Goal: Task Accomplishment & Management: Manage account settings

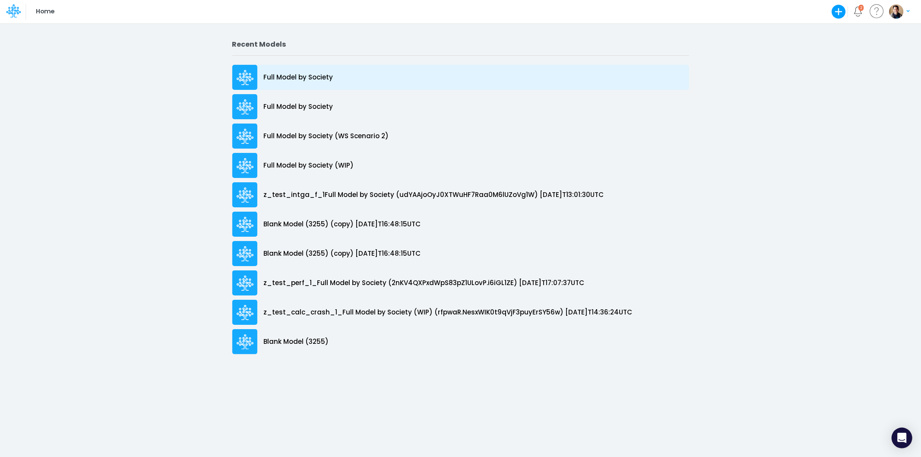
drag, startPoint x: 305, startPoint y: 104, endPoint x: 308, endPoint y: 75, distance: 29.2
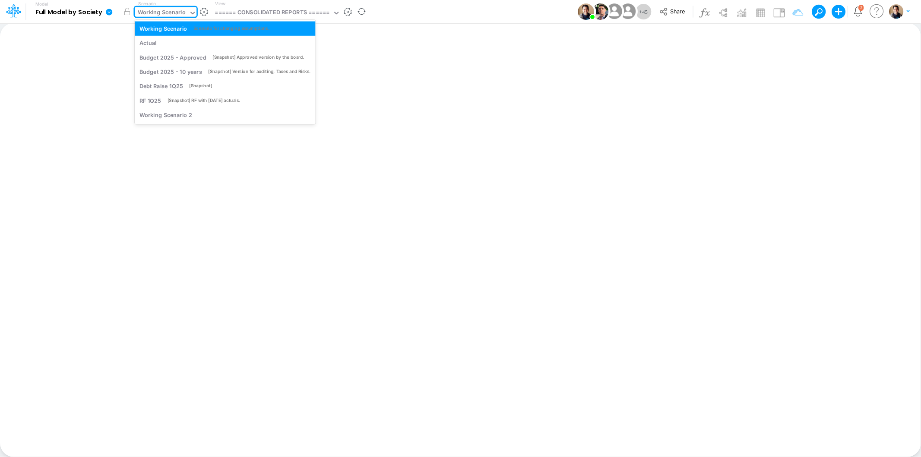
click at [184, 12] on div "Working Scenario" at bounding box center [162, 13] width 48 height 10
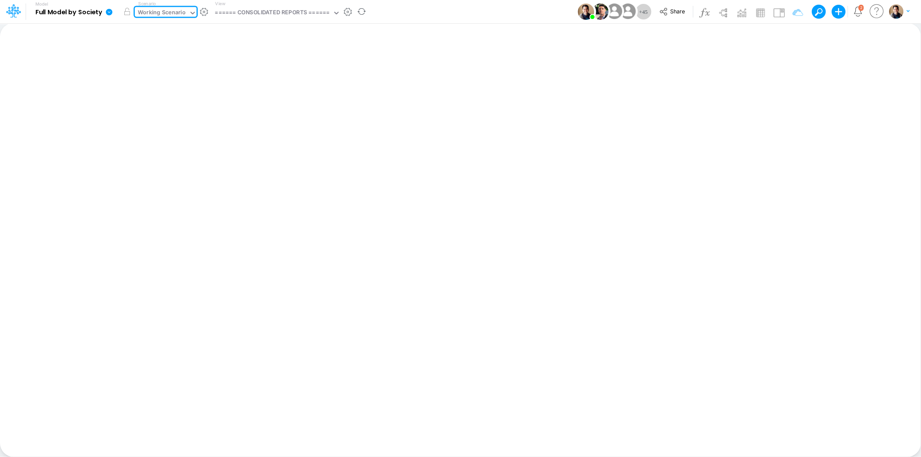
click at [184, 12] on div "Working Scenario" at bounding box center [162, 13] width 48 height 10
click at [676, 11] on span "Share" at bounding box center [677, 11] width 15 height 6
click at [174, 10] on div "Working Scenario" at bounding box center [162, 13] width 48 height 10
click at [171, 5] on div "Scenario 0 results available. Select is focused ,type to refine list, press Dow…" at bounding box center [167, 11] width 65 height 22
click at [174, 12] on div "Working Scenario" at bounding box center [162, 13] width 48 height 10
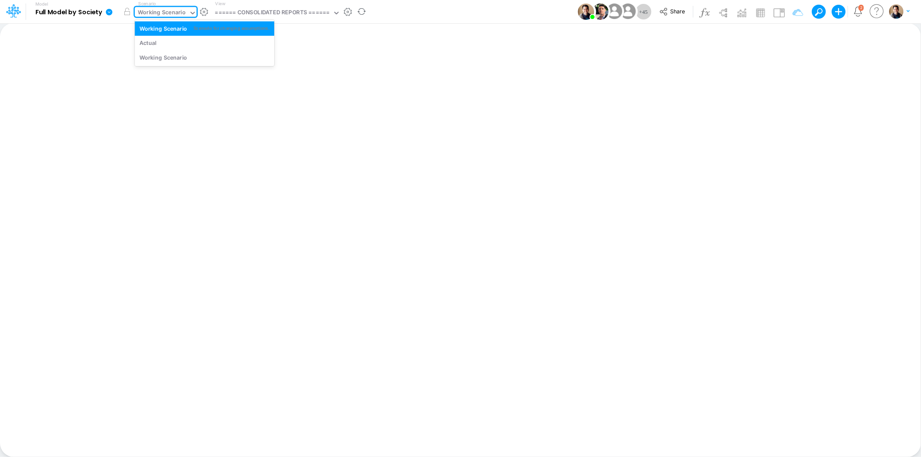
click at [175, 13] on div "Working Scenario" at bounding box center [162, 13] width 48 height 10
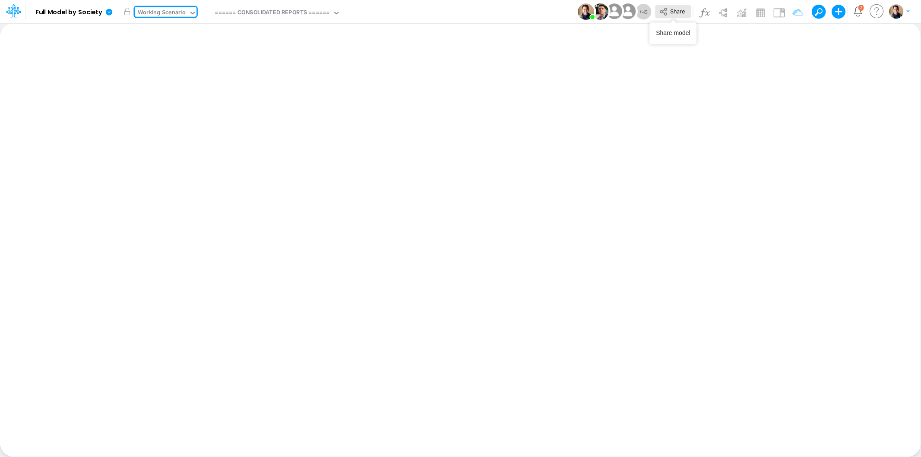
click at [680, 11] on span "Share" at bounding box center [677, 11] width 15 height 6
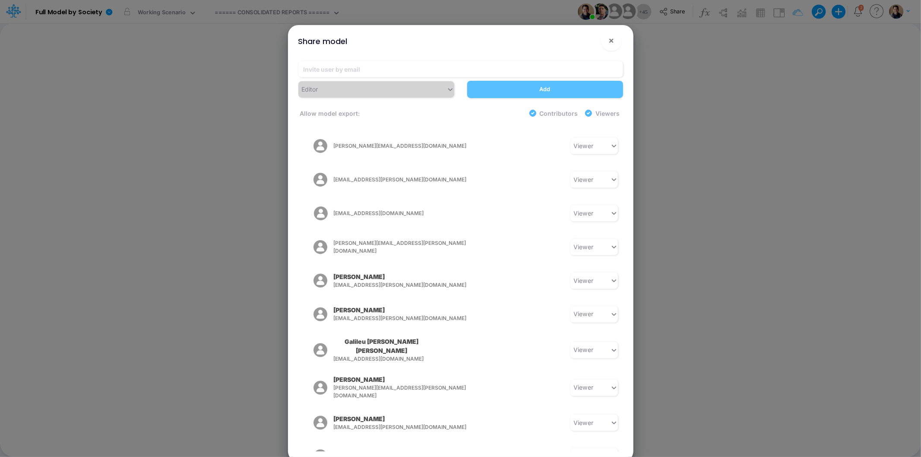
scroll to position [1172, 0]
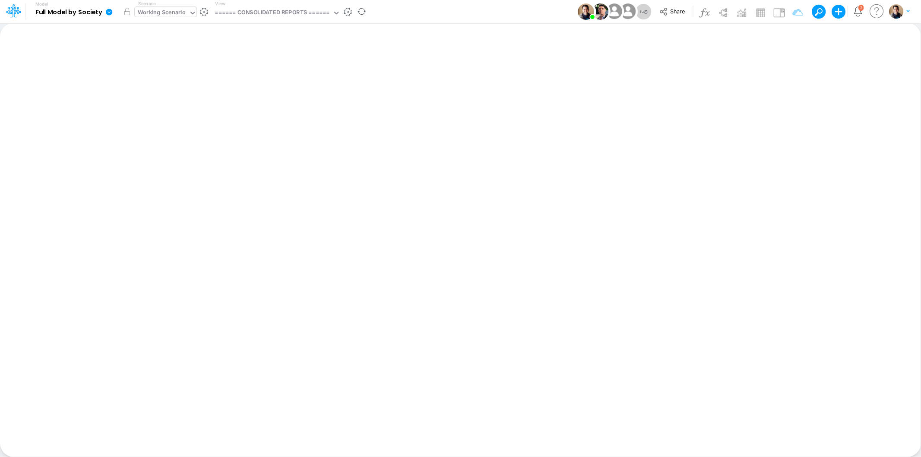
click at [176, 12] on div "Working Scenario" at bounding box center [162, 13] width 48 height 10
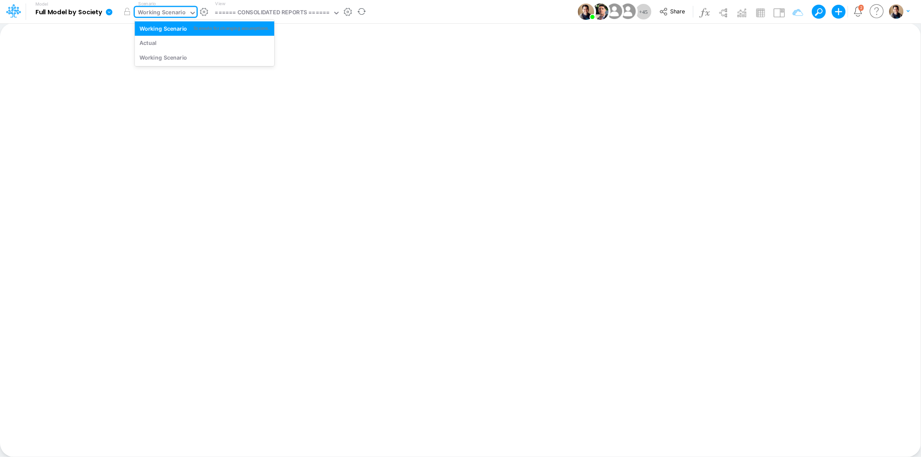
click at [176, 12] on div "Working Scenario" at bounding box center [162, 13] width 48 height 10
click at [105, 12] on icon at bounding box center [109, 12] width 8 height 8
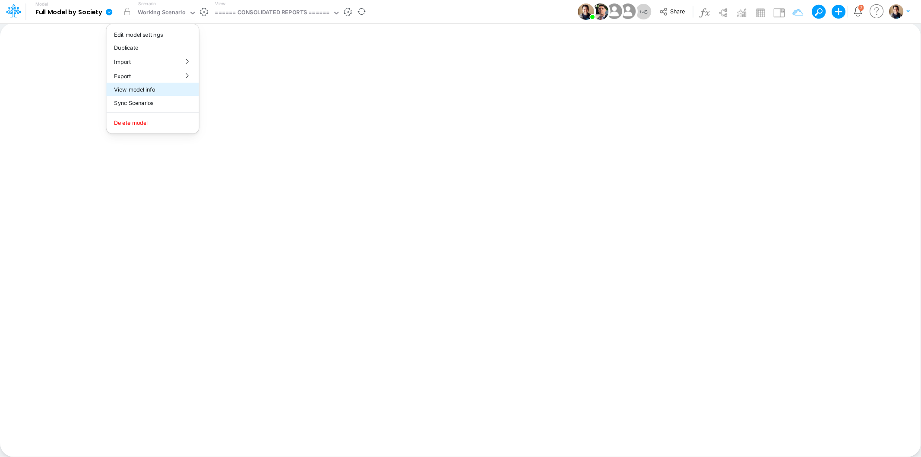
click at [162, 90] on button "View model info" at bounding box center [152, 89] width 92 height 13
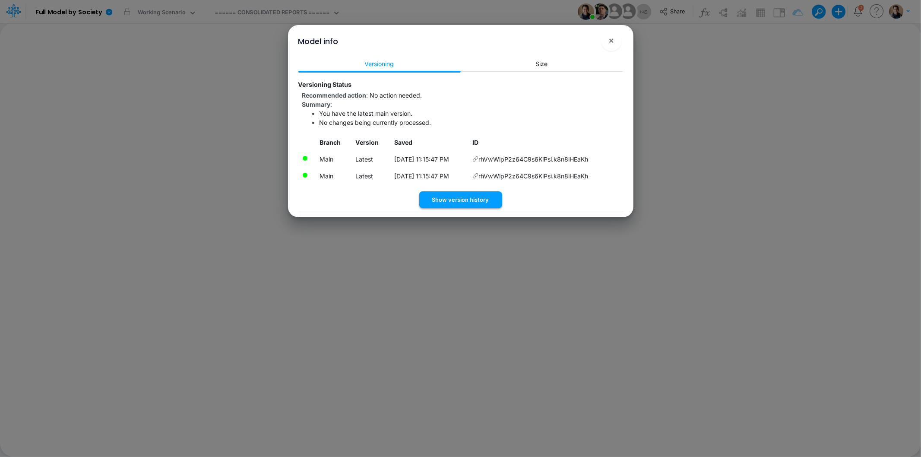
click at [473, 200] on button "Show version history" at bounding box center [460, 199] width 83 height 17
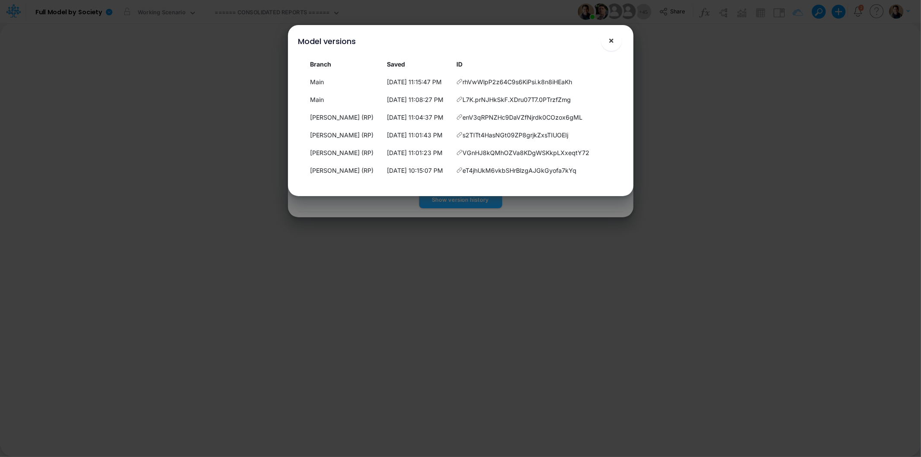
click at [615, 41] on button "×" at bounding box center [611, 40] width 21 height 21
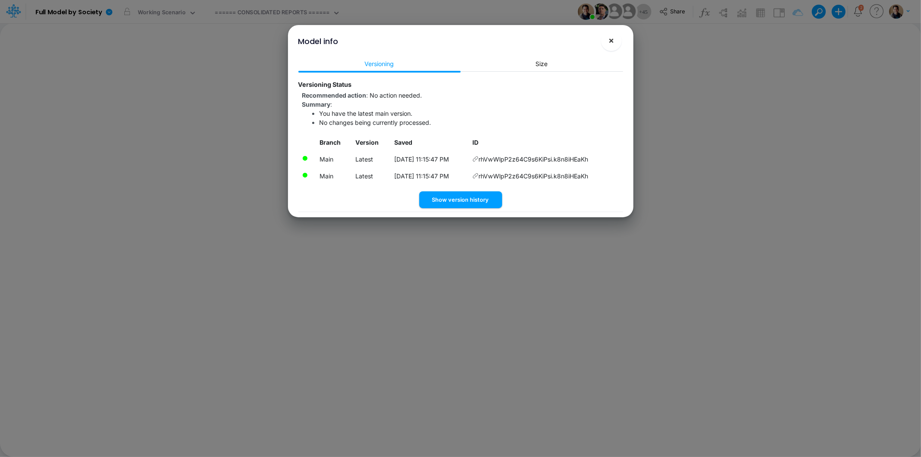
click at [615, 41] on button "×" at bounding box center [611, 40] width 21 height 21
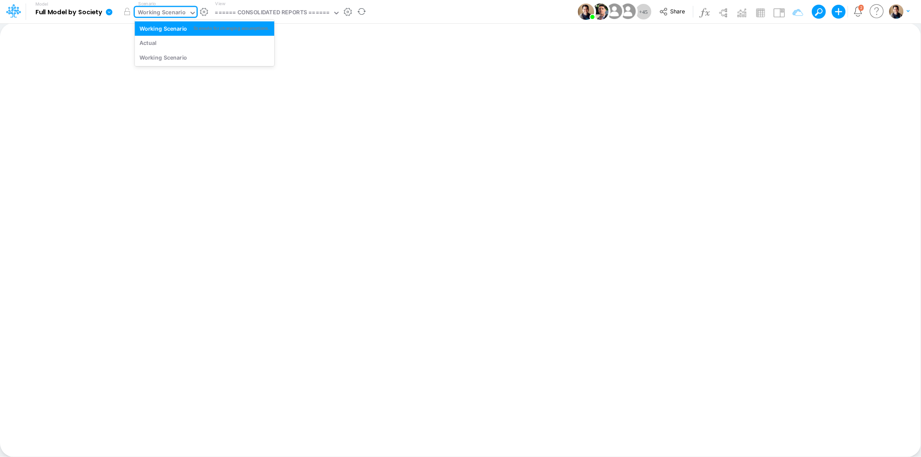
click at [181, 16] on div "Working Scenario" at bounding box center [162, 13] width 48 height 10
click at [181, 13] on div "Working Scenario" at bounding box center [162, 13] width 48 height 10
click at [205, 13] on button "button" at bounding box center [204, 11] width 9 height 9
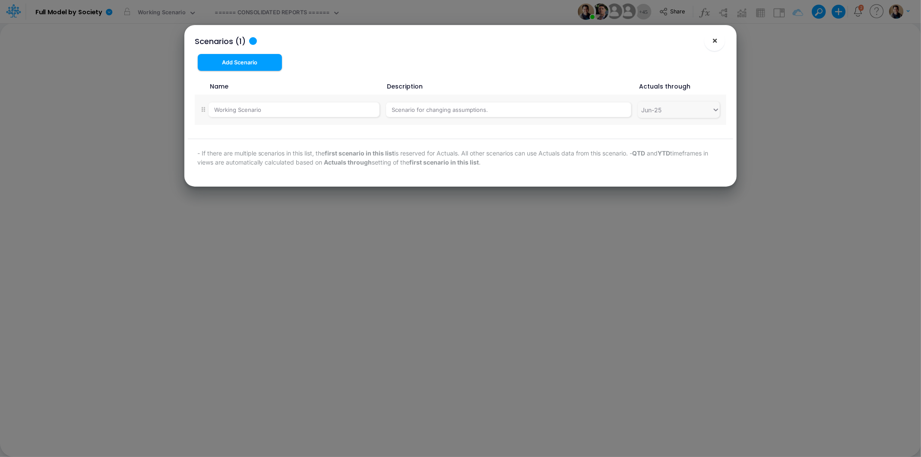
click at [719, 44] on button "×" at bounding box center [715, 40] width 21 height 21
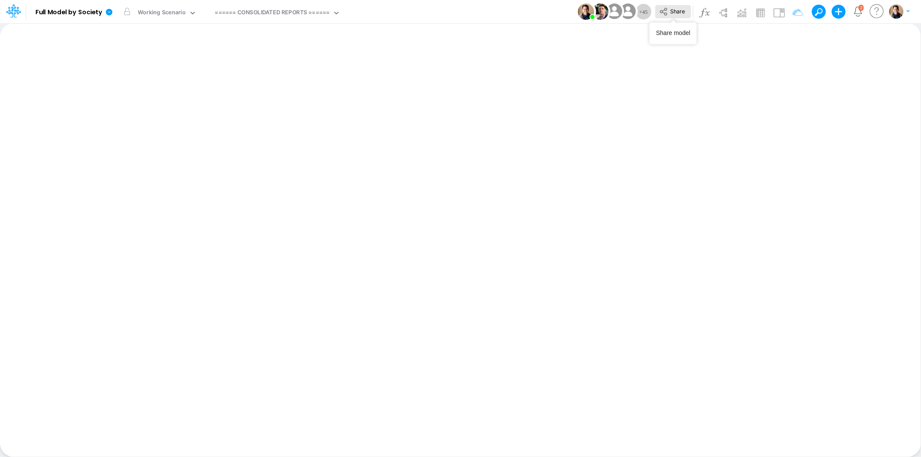
click at [674, 12] on span "Share" at bounding box center [677, 11] width 15 height 6
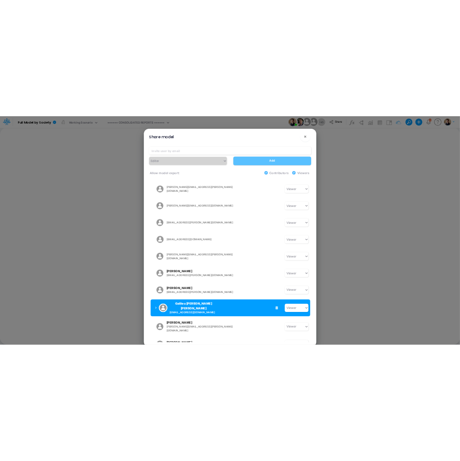
scroll to position [1220, 0]
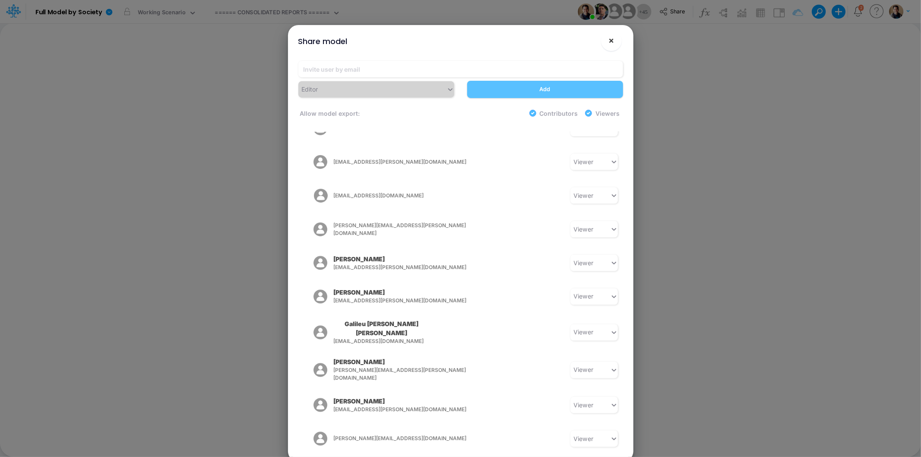
click at [611, 41] on span "×" at bounding box center [612, 40] width 6 height 10
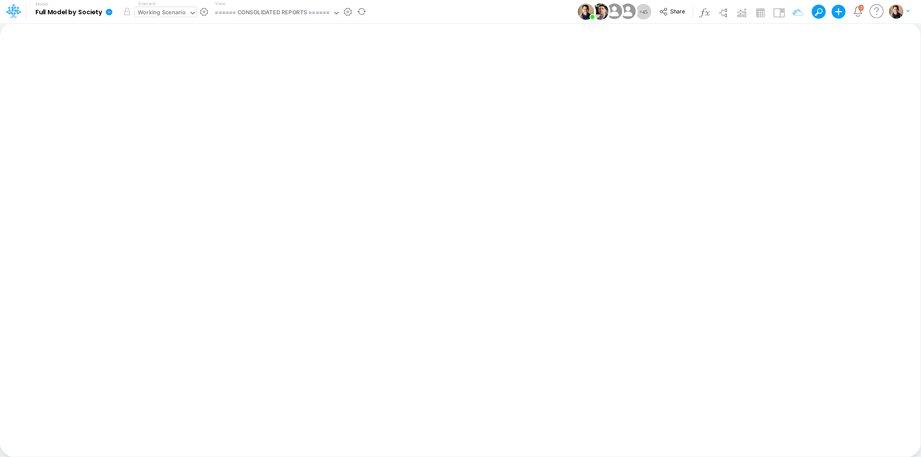
click at [171, 12] on div "Working Scenario" at bounding box center [162, 13] width 48 height 10
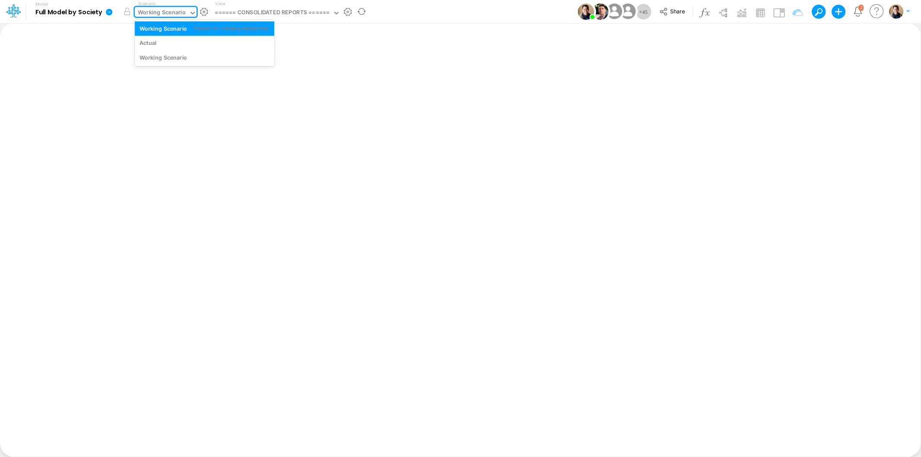
click at [171, 12] on div "Working Scenario" at bounding box center [162, 13] width 48 height 10
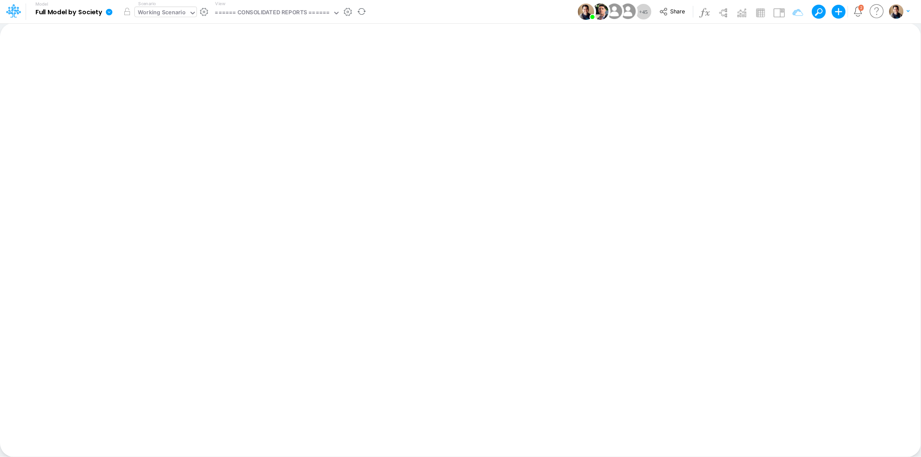
click at [158, 13] on div "Working Scenario" at bounding box center [162, 13] width 48 height 10
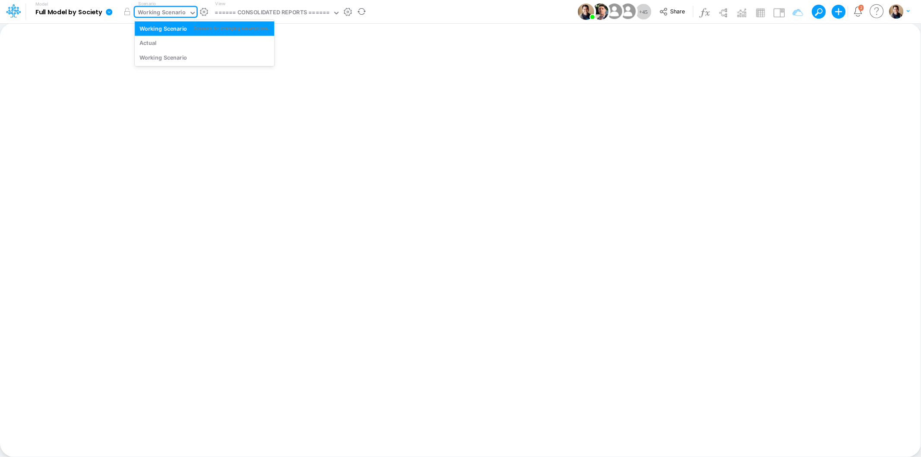
click at [162, 15] on div "Working Scenario" at bounding box center [162, 13] width 48 height 10
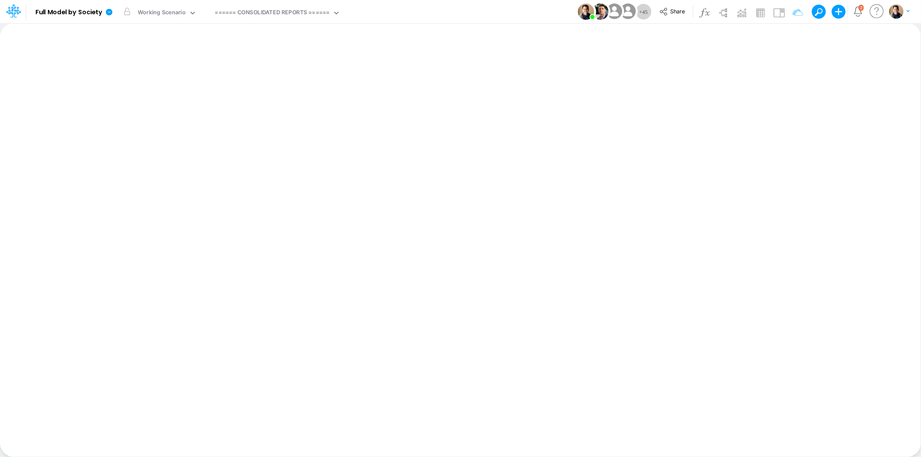
click at [408, 12] on div "Model Full Model by Society Edit model settings Duplicate Import QuickBooks Qui…" at bounding box center [460, 11] width 829 height 23
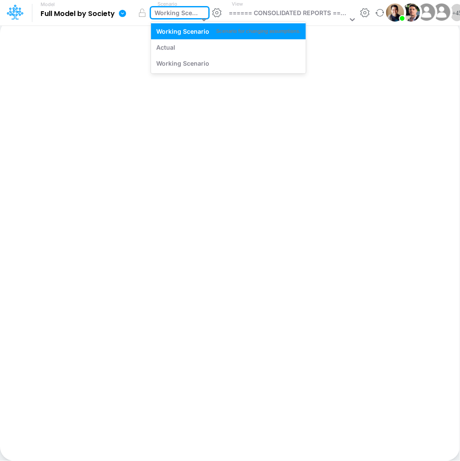
click at [193, 13] on div "Working Scenario" at bounding box center [177, 13] width 44 height 11
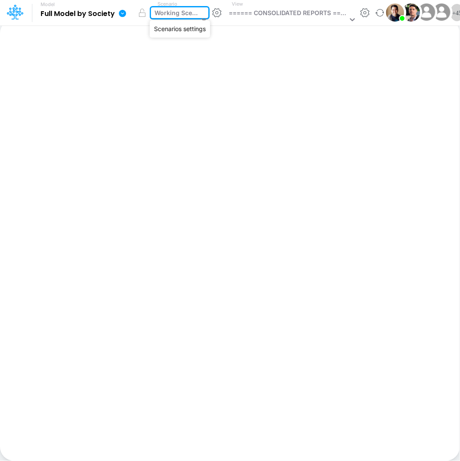
click at [216, 12] on button "button" at bounding box center [217, 13] width 10 height 10
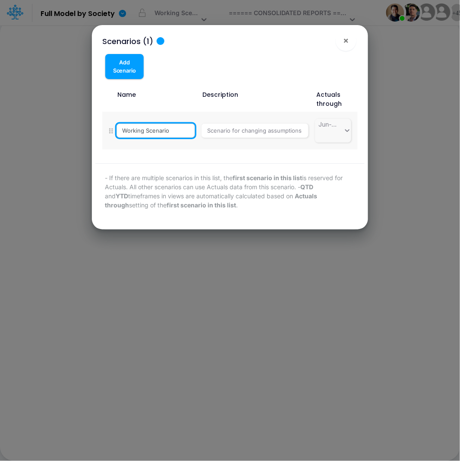
click at [184, 132] on input "Working Scenario" at bounding box center [156, 131] width 79 height 15
paste input "- FIDC Loans"
type input "Working Scenario - FIDC Loans"
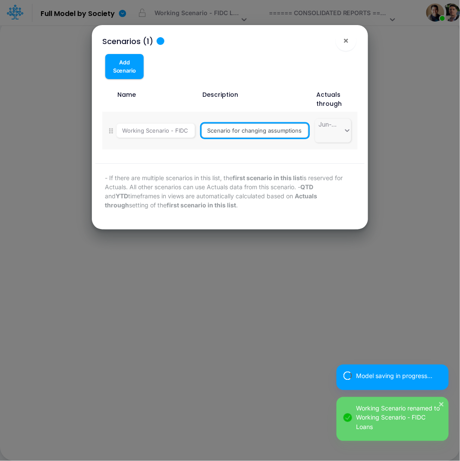
click at [223, 134] on input "Scenario for changing assumptions." at bounding box center [255, 131] width 107 height 15
paste input "New FIDC Loans to split loans portfolio"
type input "New FIDC Loans to split loans portfolio"
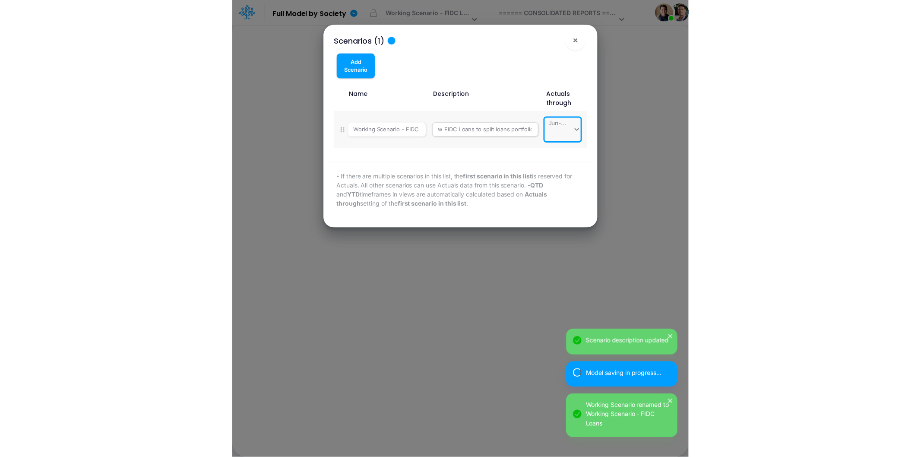
scroll to position [0, 0]
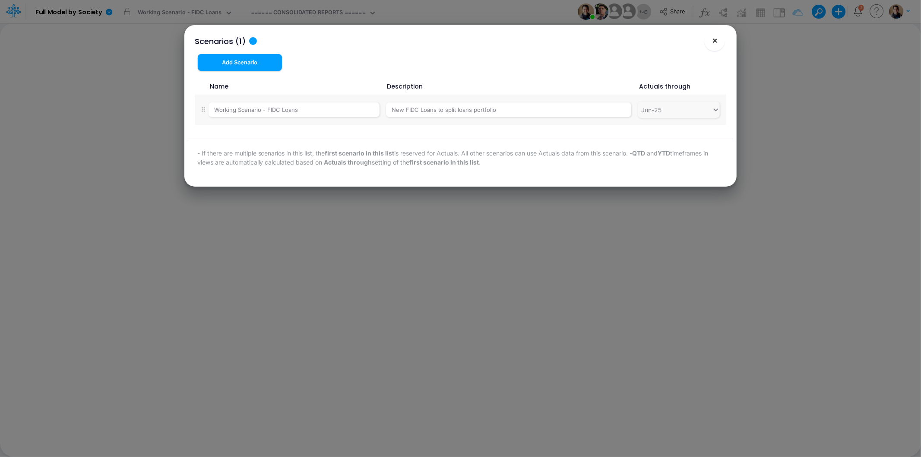
click at [715, 44] on span "×" at bounding box center [715, 40] width 6 height 10
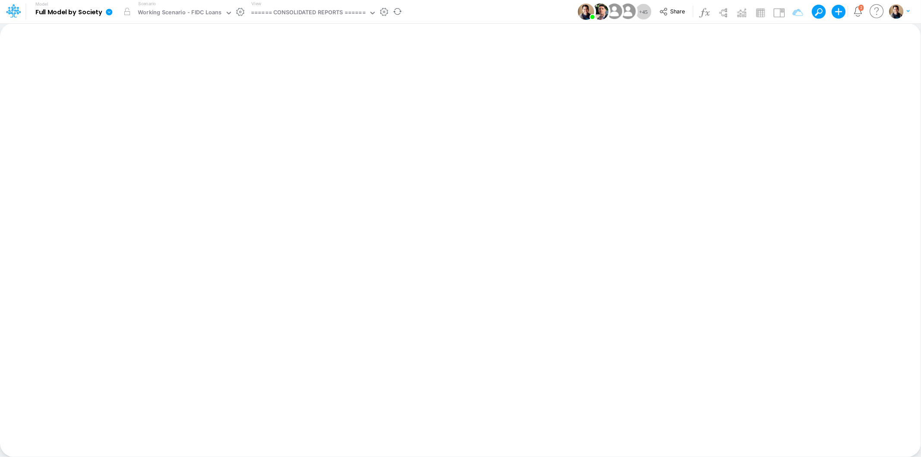
click at [107, 13] on icon at bounding box center [109, 12] width 6 height 6
click at [171, 86] on button "View model info" at bounding box center [152, 89] width 92 height 13
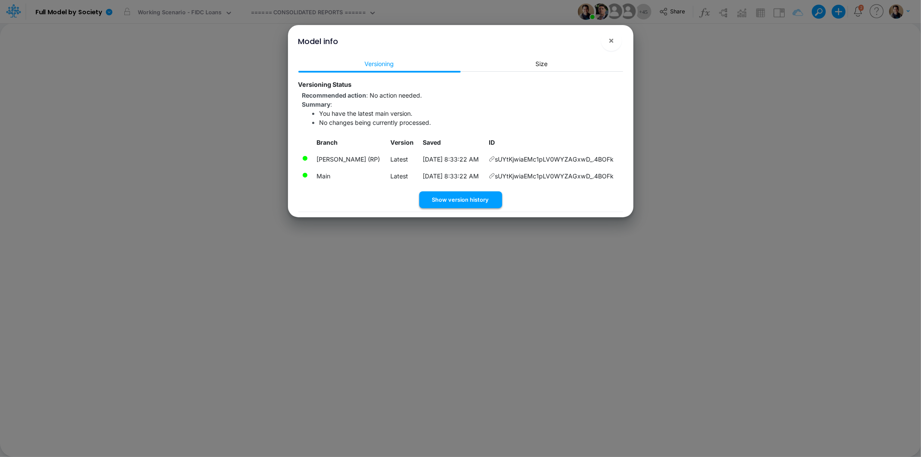
click at [487, 196] on button "Show version history" at bounding box center [460, 199] width 83 height 17
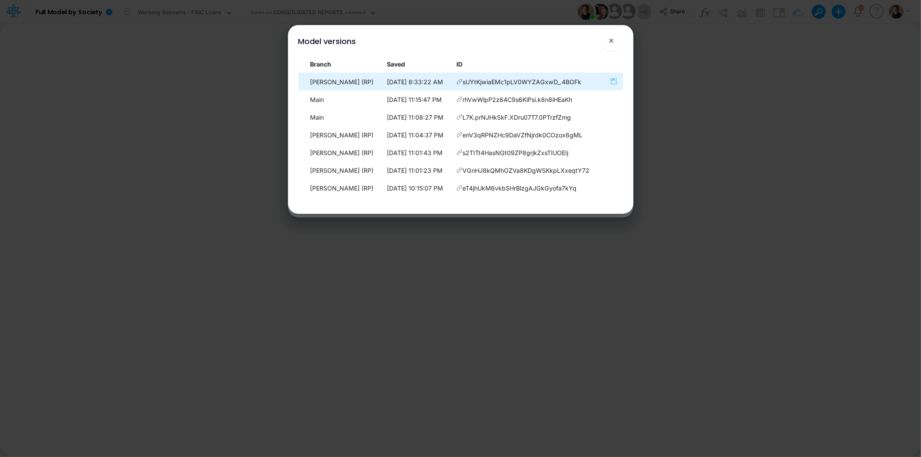
click at [614, 83] on icon "button" at bounding box center [613, 80] width 7 height 7
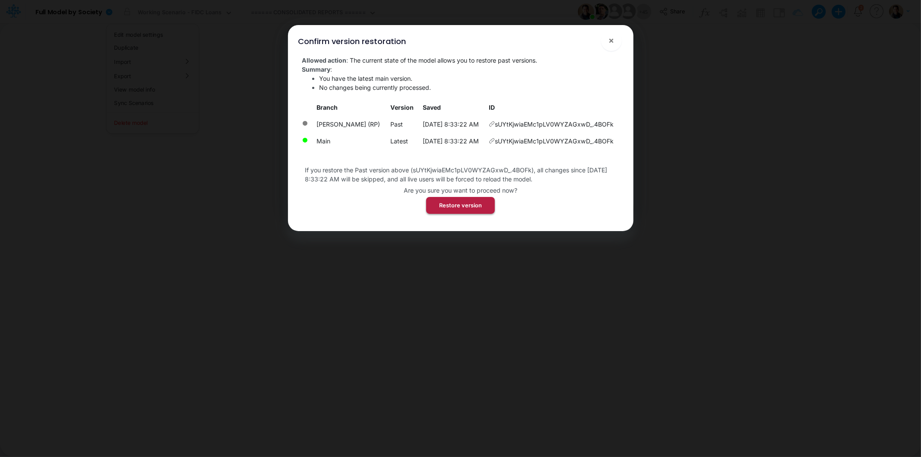
click at [472, 206] on button "Restore version" at bounding box center [460, 205] width 69 height 17
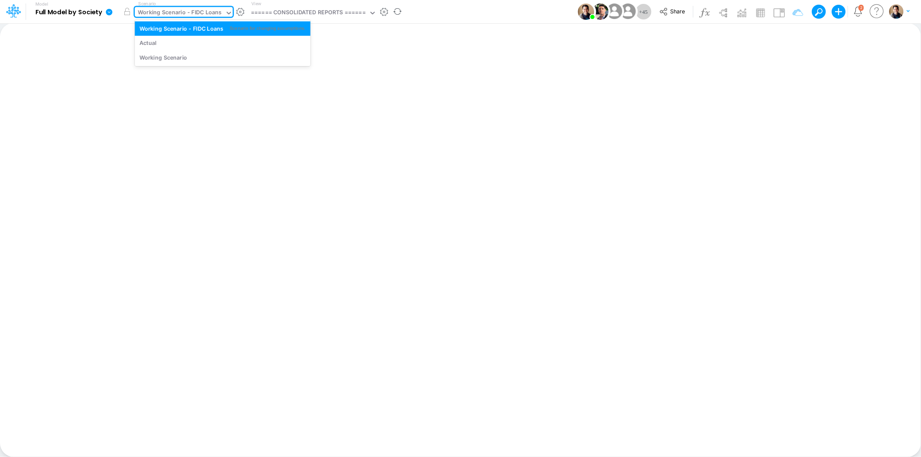
click at [197, 13] on div "Working Scenario - FIDC Loans" at bounding box center [180, 13] width 84 height 10
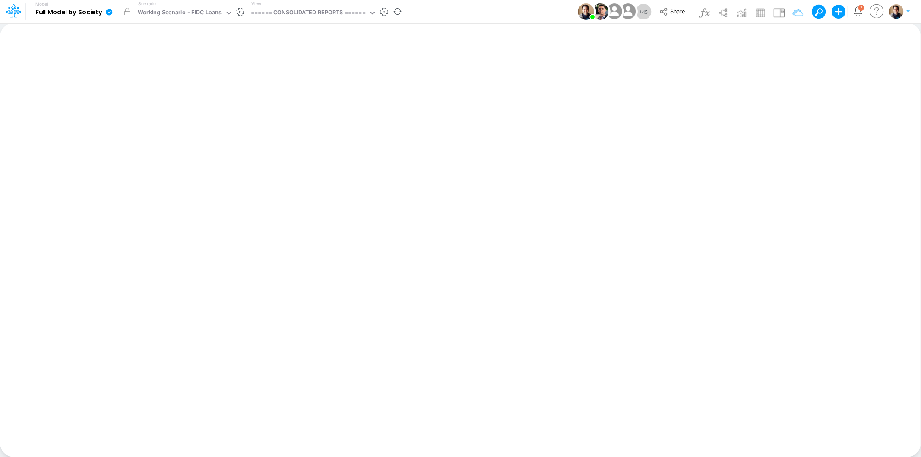
click at [107, 11] on icon at bounding box center [109, 12] width 6 height 6
click at [168, 89] on button "View model info" at bounding box center [152, 89] width 92 height 13
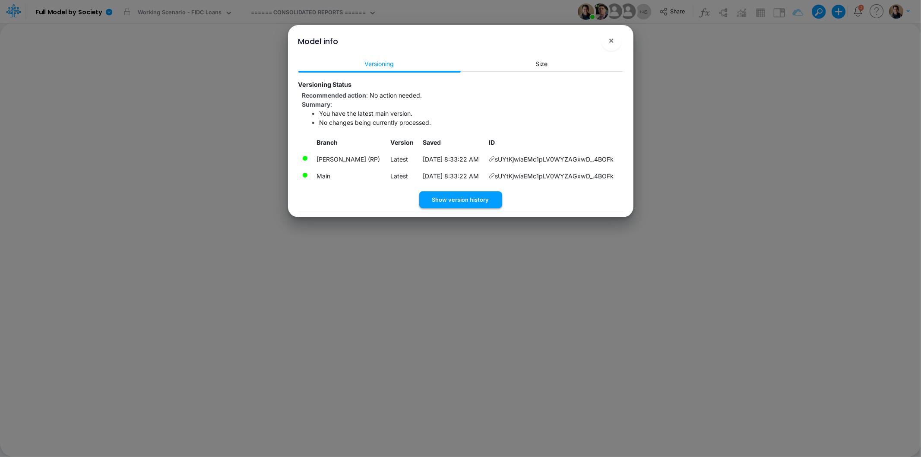
click at [451, 200] on button "Show version history" at bounding box center [460, 199] width 83 height 17
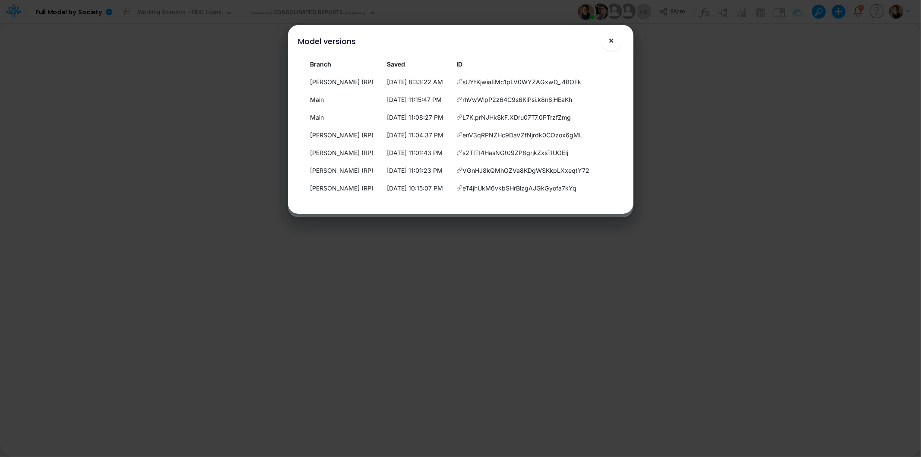
click at [612, 41] on span "×" at bounding box center [612, 40] width 6 height 10
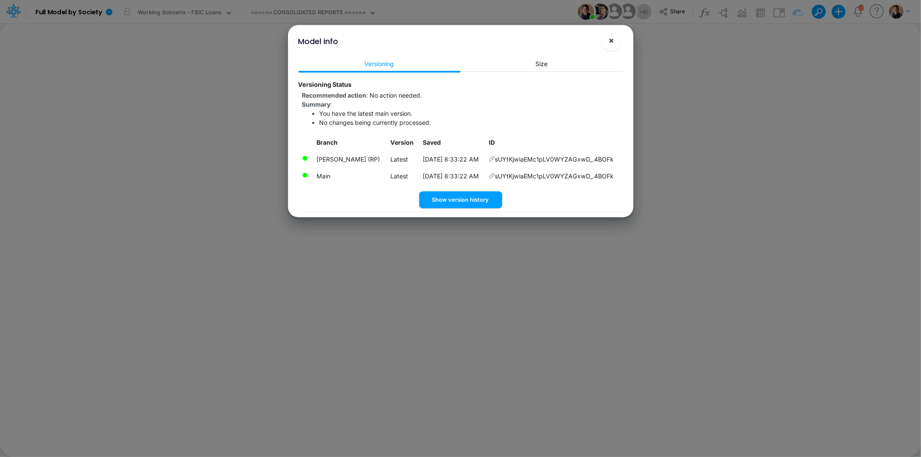
drag, startPoint x: 609, startPoint y: 42, endPoint x: 573, endPoint y: 33, distance: 37.0
click at [610, 42] on span "×" at bounding box center [612, 40] width 6 height 10
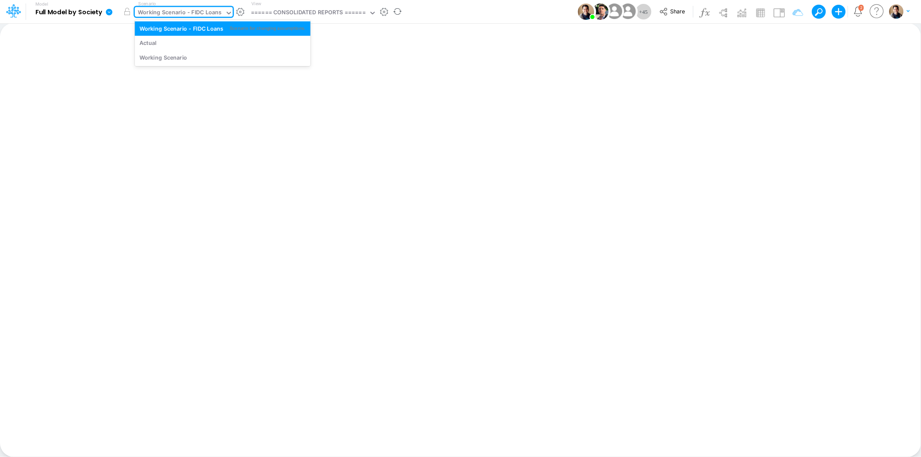
click at [204, 13] on div "Working Scenario - FIDC Loans" at bounding box center [180, 13] width 84 height 10
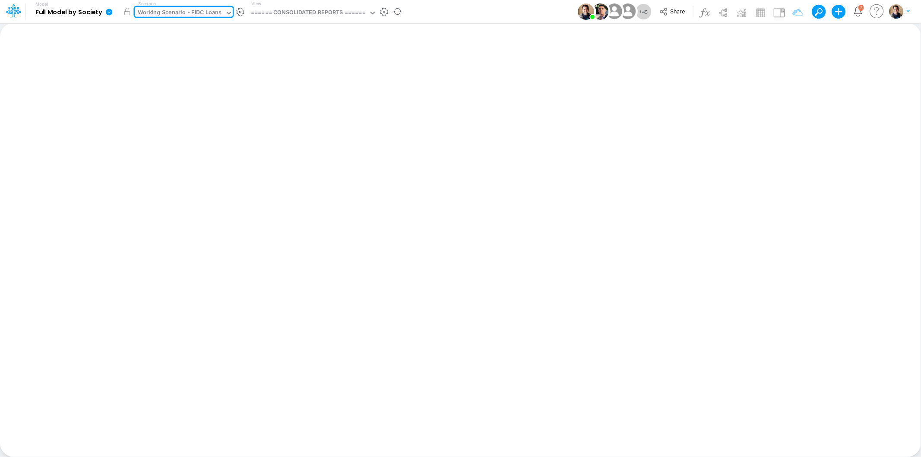
click at [204, 13] on div "Working Scenario - FIDC Loans" at bounding box center [180, 13] width 84 height 10
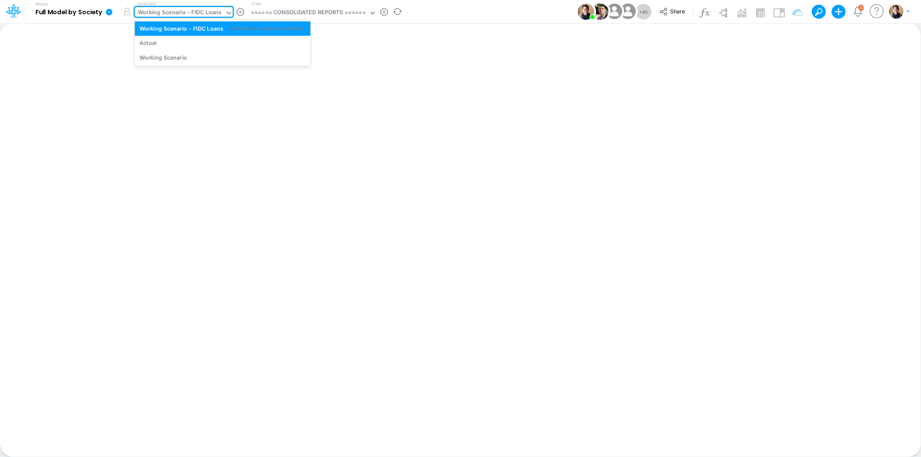
click at [204, 13] on div "Working Scenario - FIDC Loans" at bounding box center [180, 13] width 84 height 10
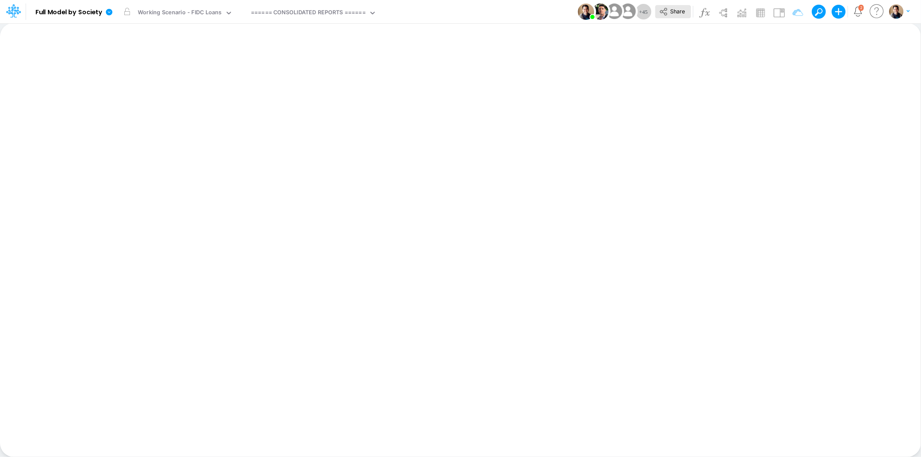
click at [659, 10] on icon at bounding box center [664, 12] width 10 height 10
click at [189, 16] on div "Working Scenario - FIDC Loans" at bounding box center [180, 13] width 84 height 10
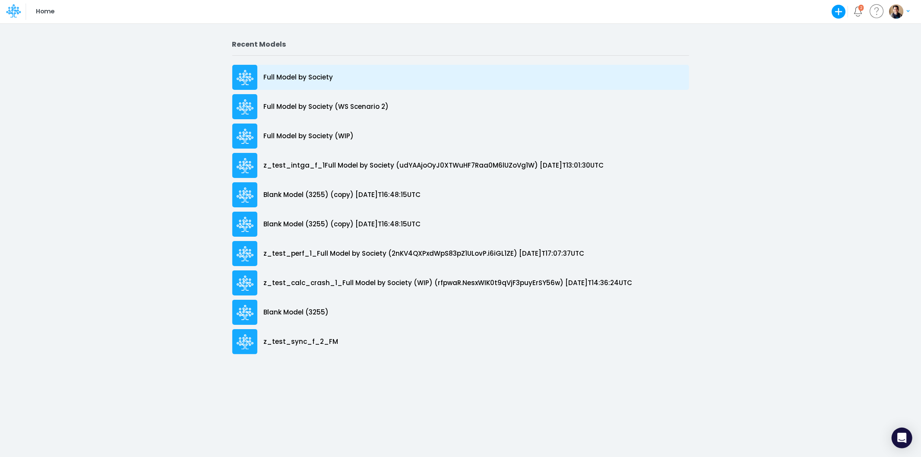
click at [295, 73] on p "Full Model by Society" at bounding box center [299, 78] width 70 height 10
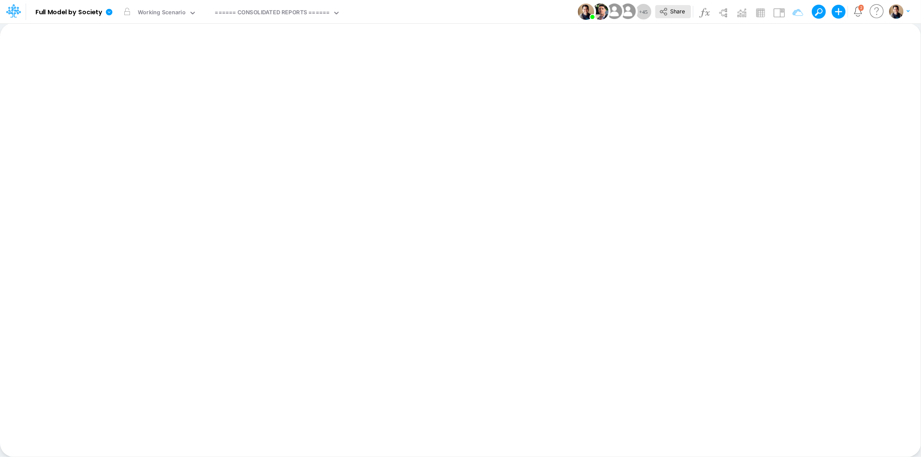
click at [677, 18] on button "Share" at bounding box center [673, 11] width 36 height 13
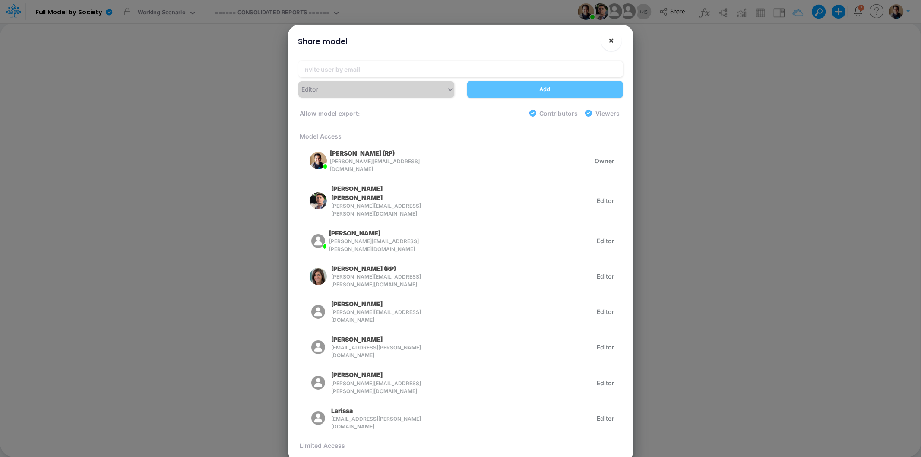
click at [616, 39] on button "×" at bounding box center [611, 40] width 21 height 21
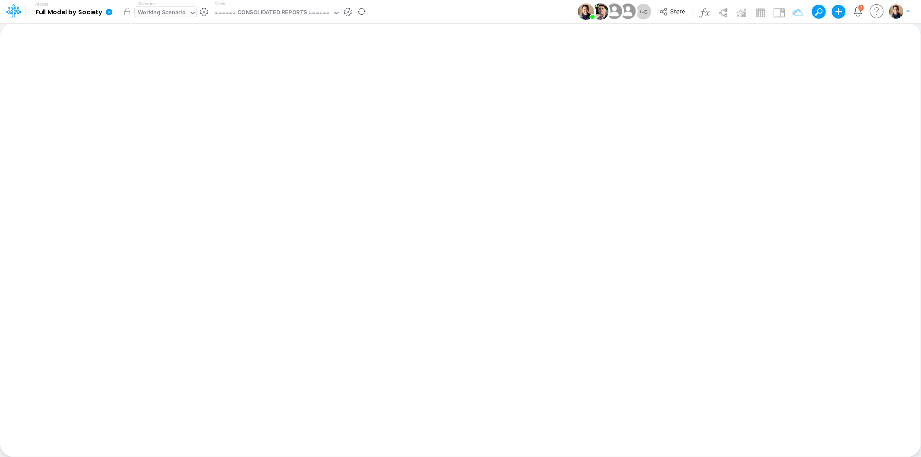
click at [168, 10] on div "Working Scenario" at bounding box center [162, 13] width 48 height 10
click at [178, 10] on div "Working Scenario" at bounding box center [162, 13] width 48 height 10
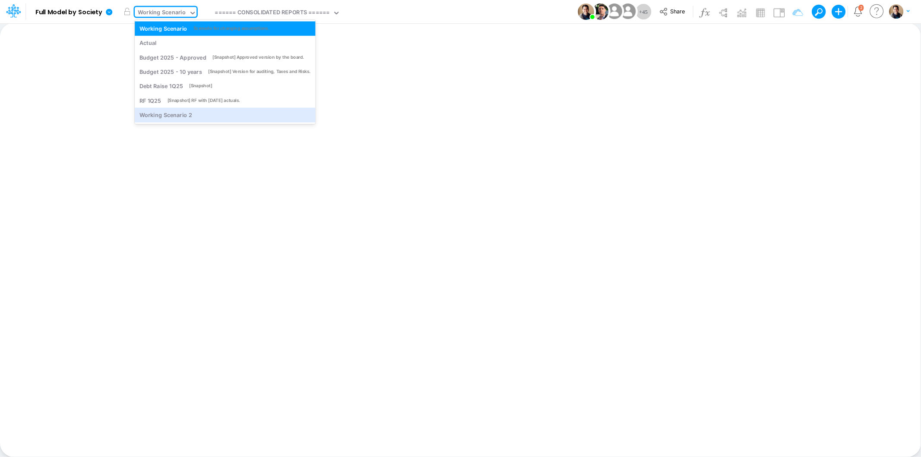
drag, startPoint x: 184, startPoint y: 113, endPoint x: 170, endPoint y: 63, distance: 52.2
click at [184, 113] on div "Working Scenario 2" at bounding box center [166, 115] width 53 height 8
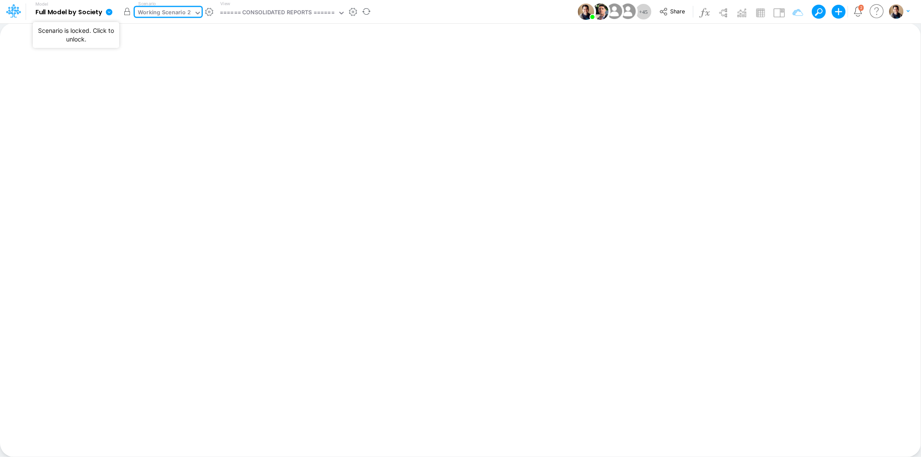
click at [128, 11] on button "button" at bounding box center [127, 12] width 16 height 16
click at [175, 13] on div "Working Scenario 2" at bounding box center [164, 13] width 53 height 10
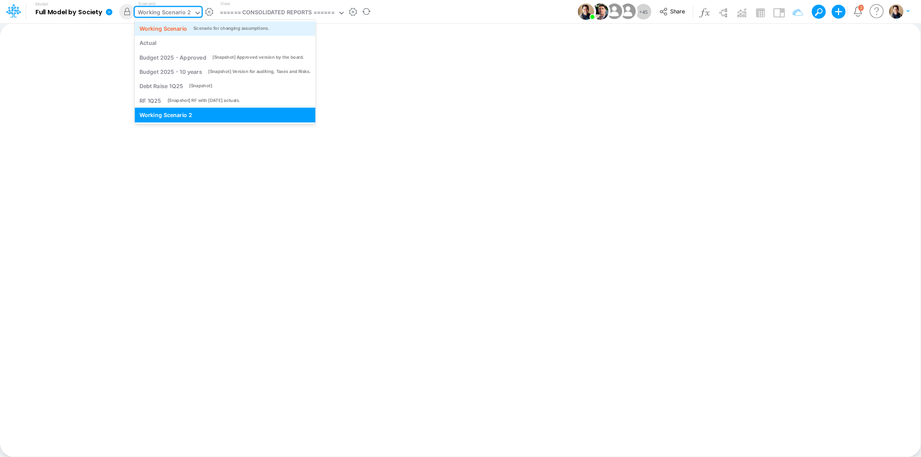
click at [171, 24] on div "Working Scenario" at bounding box center [164, 28] width 48 height 8
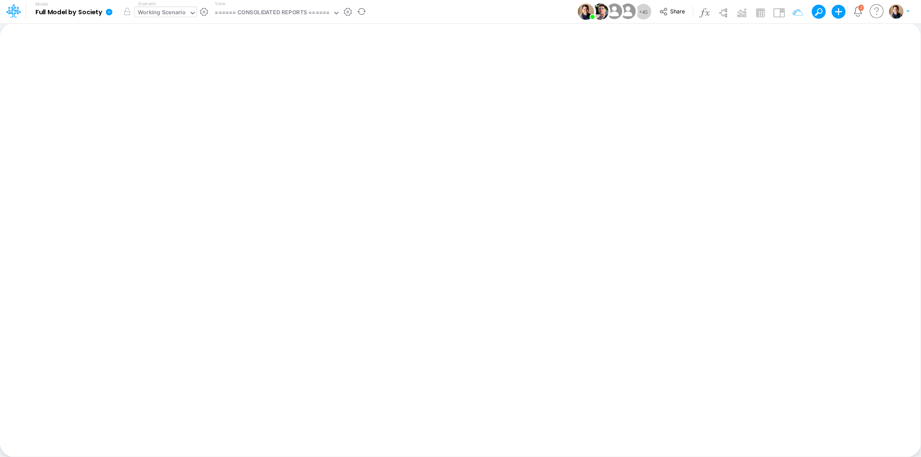
click at [162, 12] on div "Working Scenario" at bounding box center [162, 13] width 48 height 10
click at [667, 10] on icon at bounding box center [664, 12] width 10 height 10
click at [107, 11] on icon at bounding box center [109, 12] width 6 height 6
click at [157, 91] on button "View model info" at bounding box center [152, 89] width 92 height 13
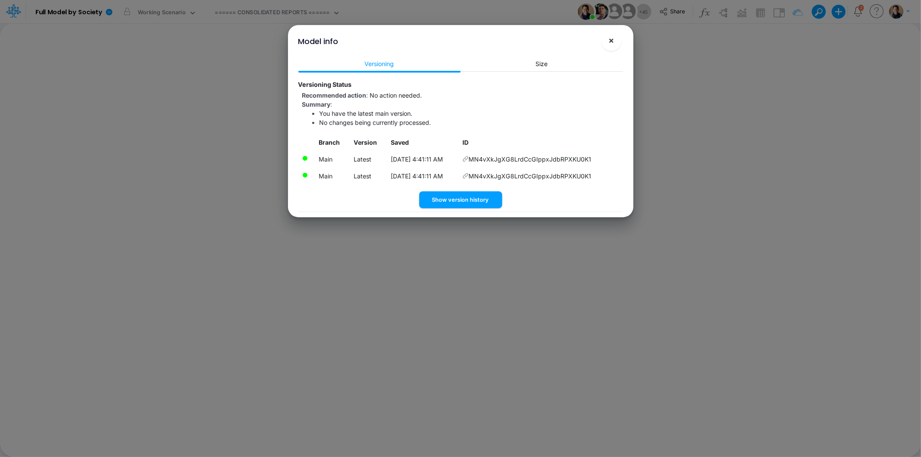
click at [613, 36] on span "×" at bounding box center [612, 40] width 6 height 10
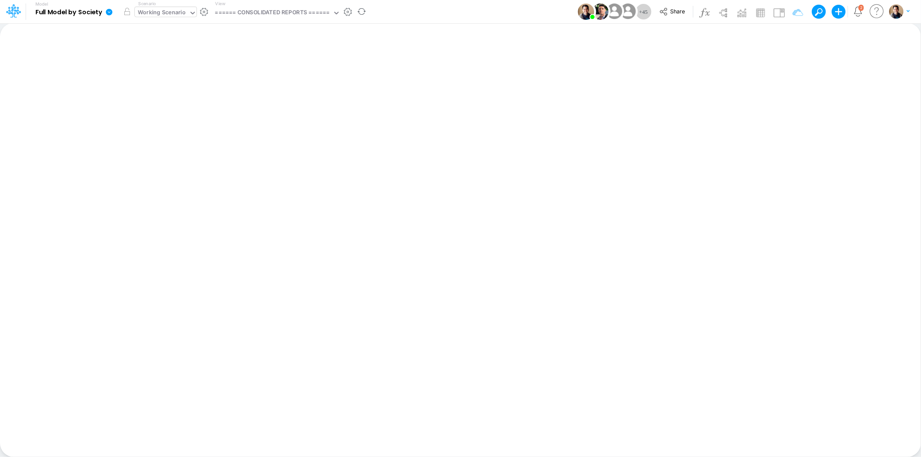
click at [168, 10] on div "Working Scenario" at bounding box center [162, 13] width 48 height 10
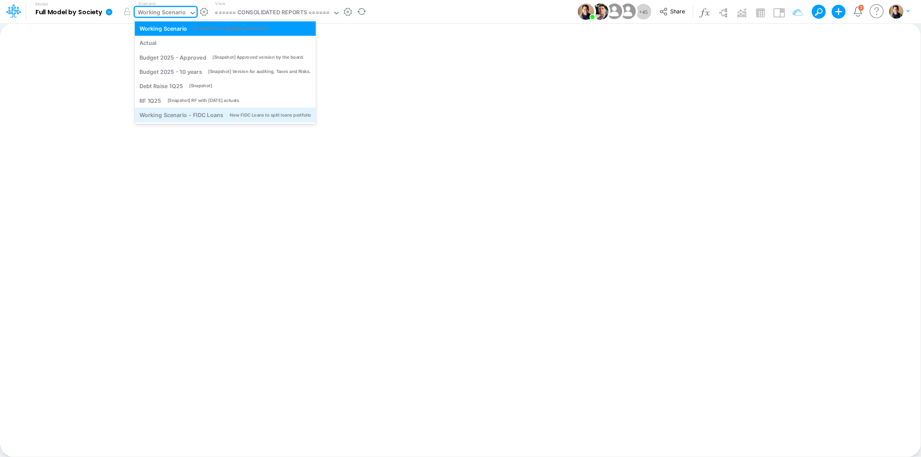
click at [194, 114] on div "Working Scenario - FIDC Loans" at bounding box center [182, 115] width 84 height 8
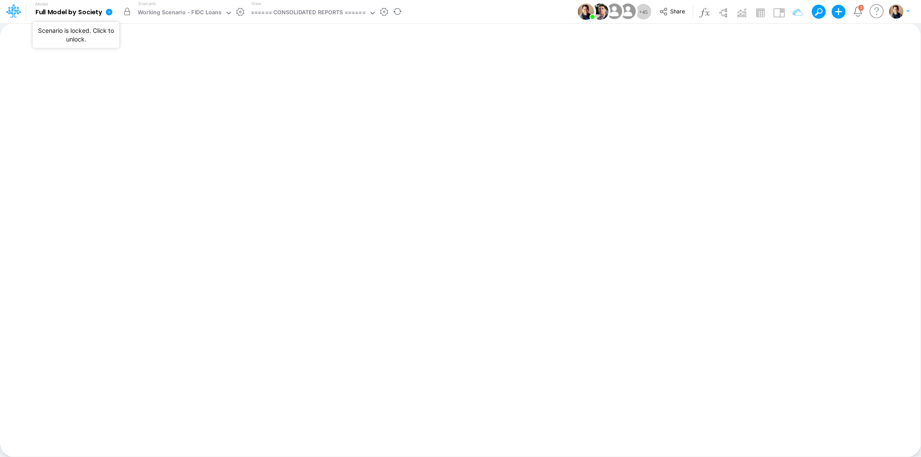
click at [124, 11] on button "button" at bounding box center [127, 12] width 16 height 16
click at [215, 11] on div "Working Scenario - FIDC Loans" at bounding box center [180, 13] width 84 height 10
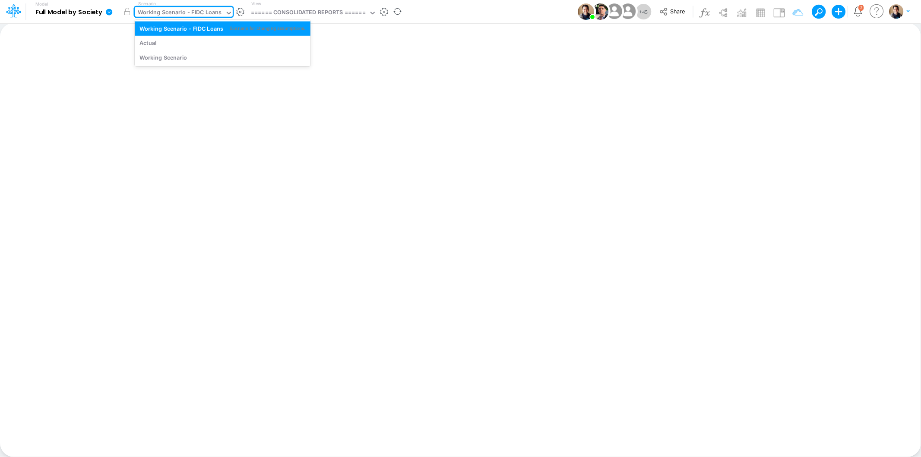
click at [215, 11] on div "Working Scenario - FIDC Loans" at bounding box center [180, 13] width 84 height 10
